Goal: Go to known website: Access a specific website the user already knows

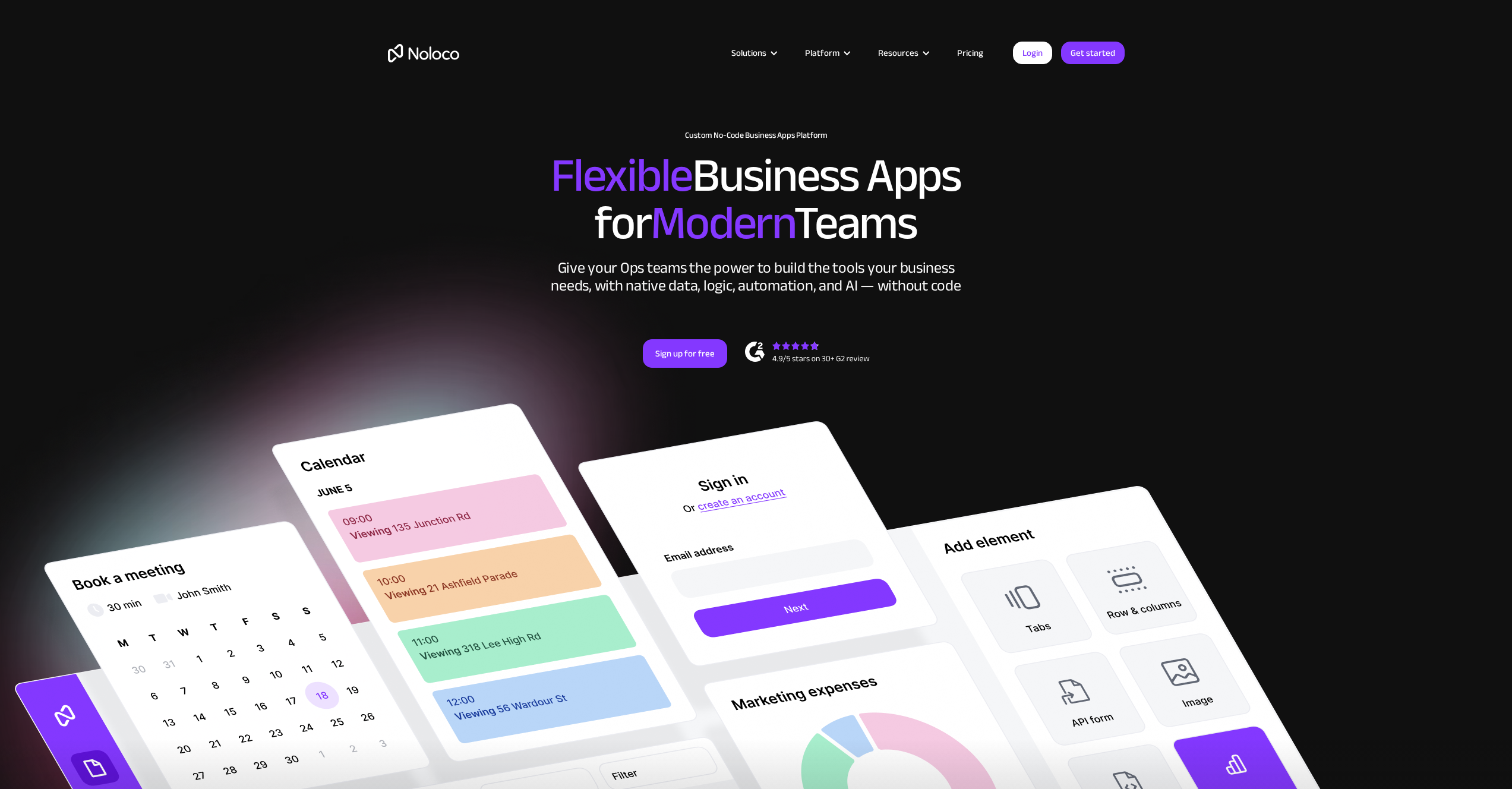
click at [1035, 61] on link "Login" at bounding box center [1033, 52] width 40 height 23
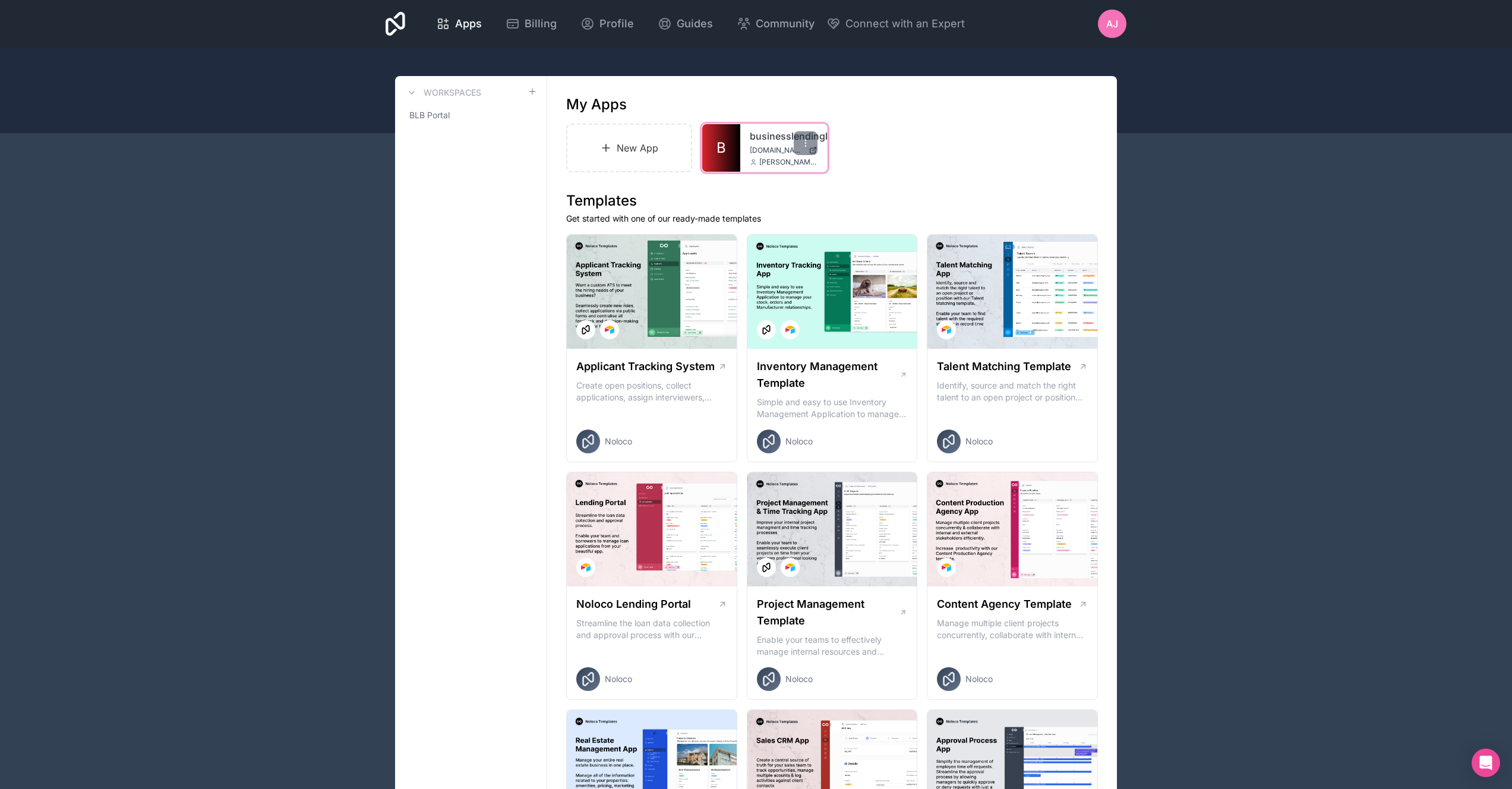
click at [756, 136] on link "businesslendingblueprint" at bounding box center [783, 136] width 67 height 14
